Goal: Task Accomplishment & Management: Manage account settings

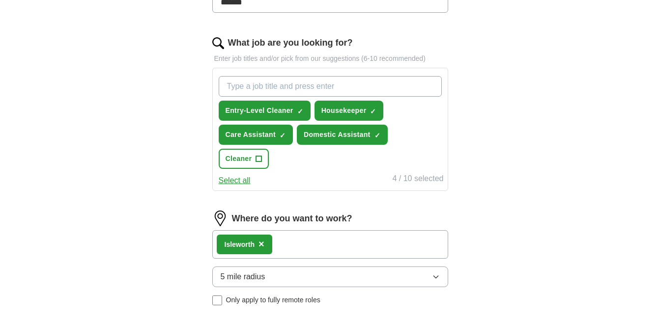
scroll to position [283, 0]
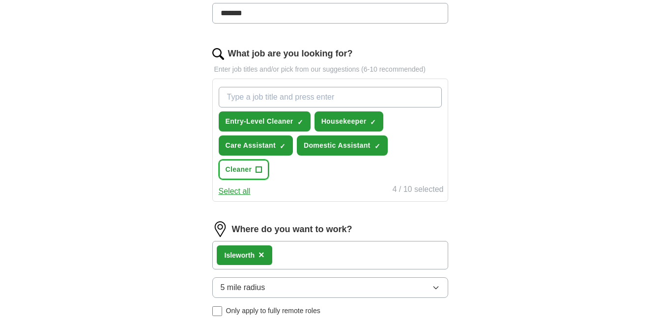
click at [250, 171] on span "Cleaner" at bounding box center [239, 170] width 27 height 10
click at [312, 102] on input "What job are you looking for?" at bounding box center [330, 97] width 223 height 21
type input "r"
type input "s"
click at [528, 142] on div "ApplyIQ Let ApplyIQ do the hard work of searching and applying for jobs. Just t…" at bounding box center [330, 94] width 629 height 695
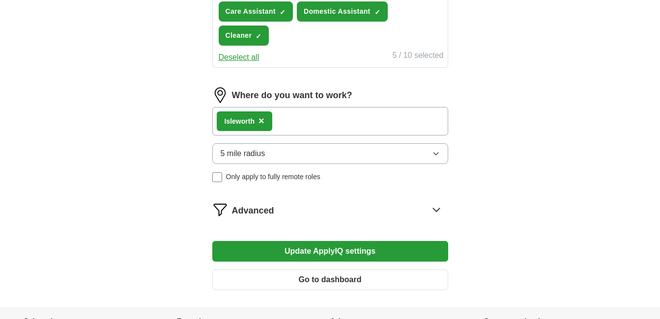
scroll to position [446, 0]
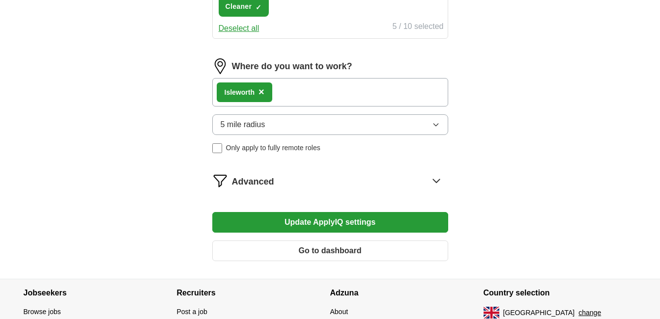
click at [430, 186] on icon at bounding box center [436, 181] width 16 height 16
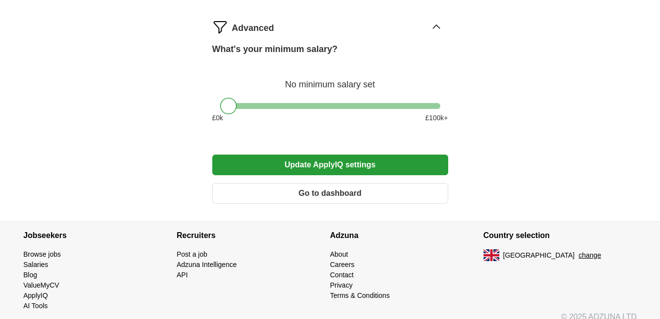
scroll to position [597, 0]
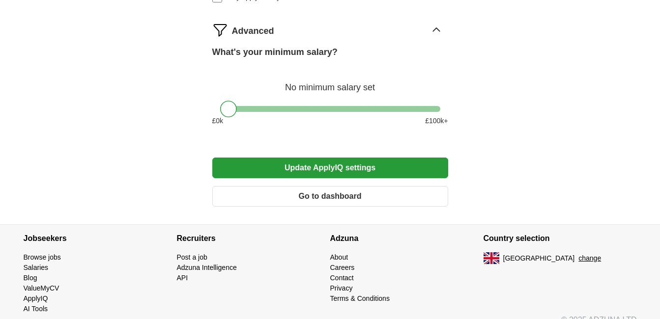
click at [369, 164] on button "Update ApplyIQ settings" at bounding box center [330, 168] width 236 height 21
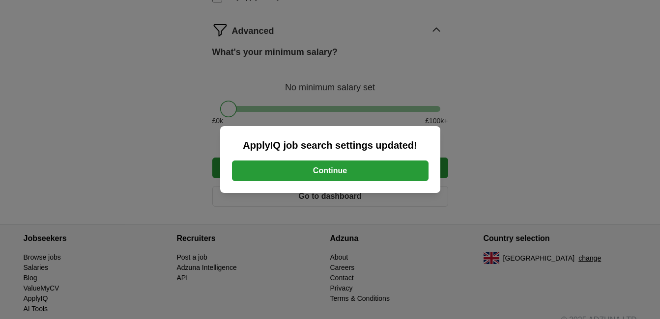
click at [321, 170] on button "Continue" at bounding box center [330, 171] width 197 height 21
